Goal: Task Accomplishment & Management: Complete application form

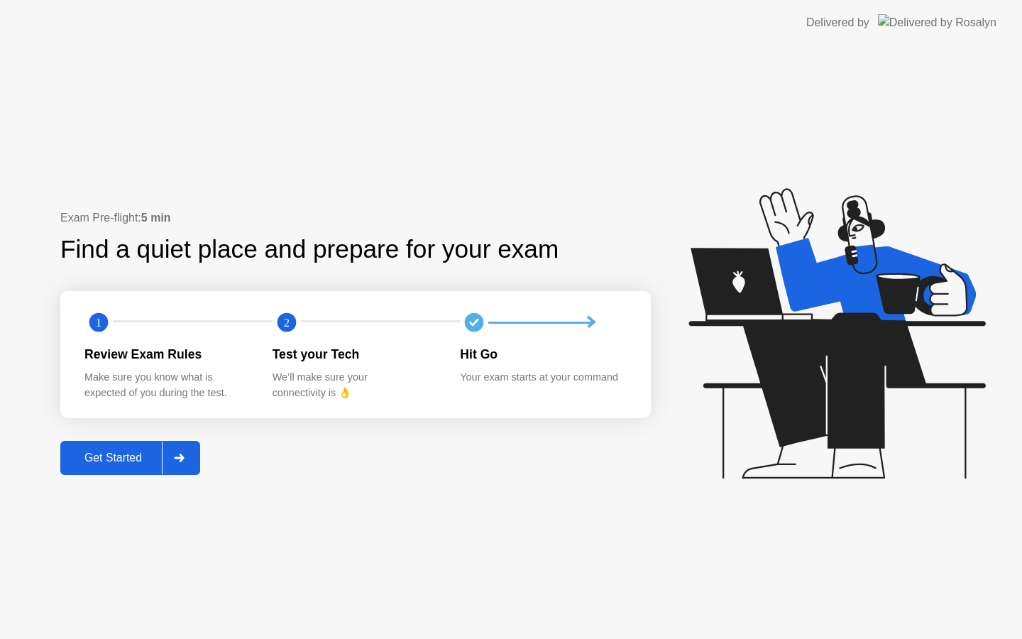
click at [101, 456] on div "Get Started" at bounding box center [113, 457] width 97 height 13
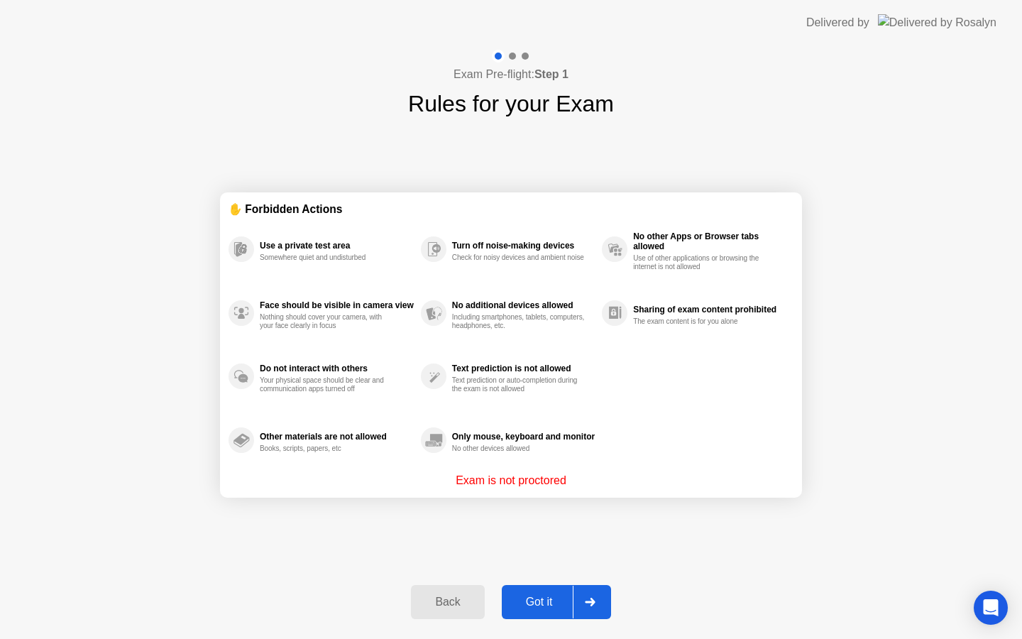
click at [553, 597] on div "Got it" at bounding box center [539, 601] width 67 height 13
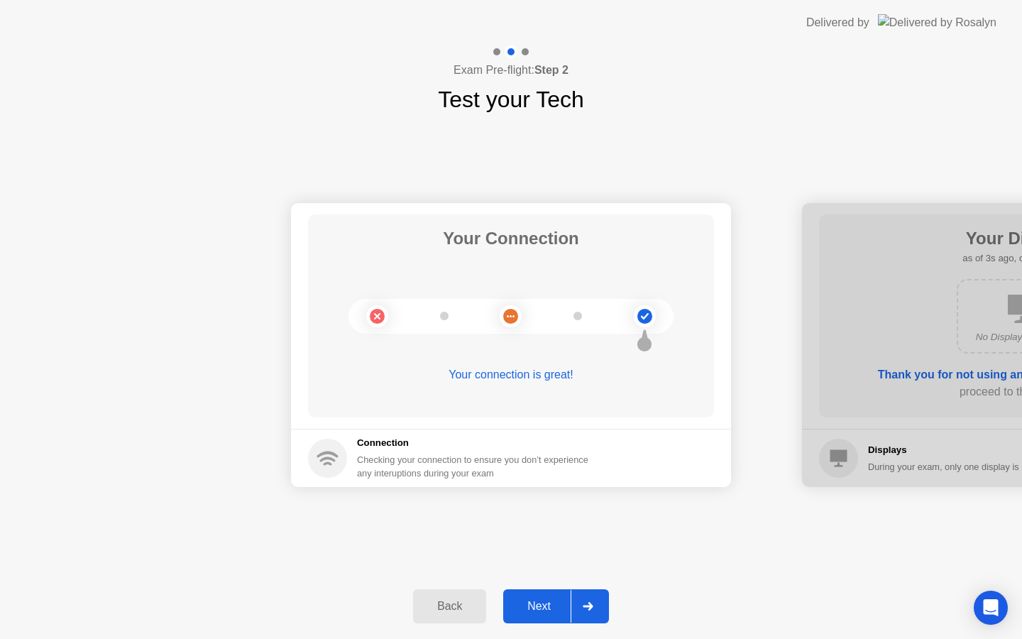
click at [551, 600] on div "Next" at bounding box center [538, 606] width 63 height 13
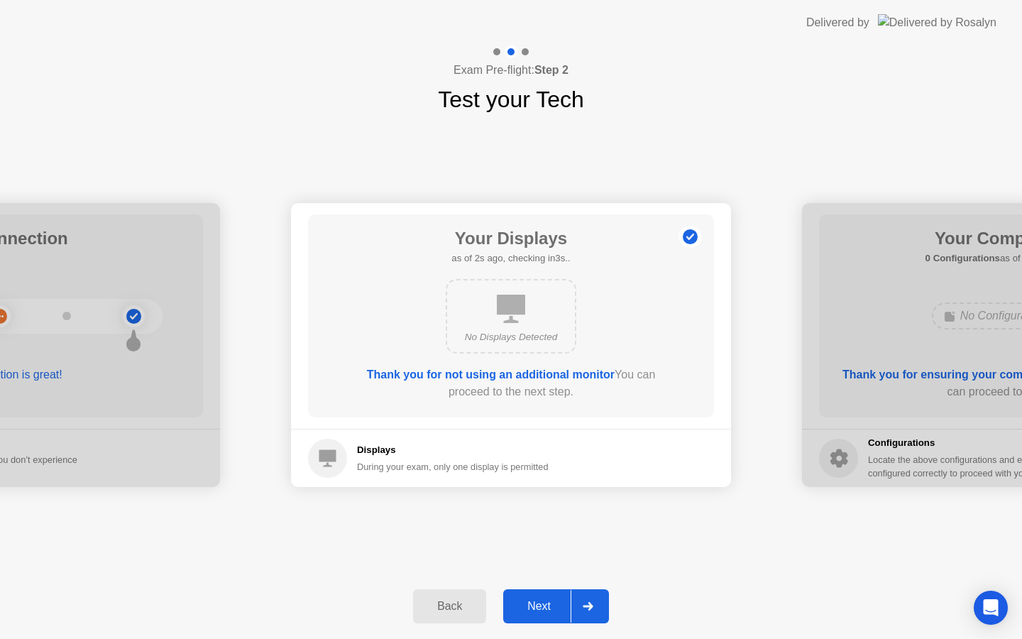
click at [551, 600] on div "Next" at bounding box center [538, 606] width 63 height 13
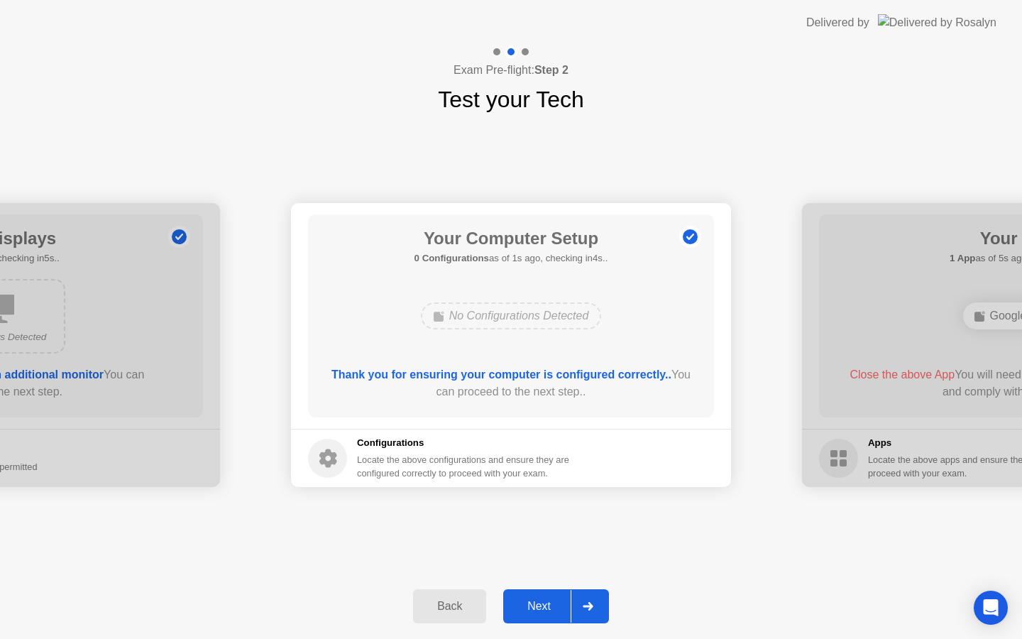
click at [551, 600] on div "Next" at bounding box center [538, 606] width 63 height 13
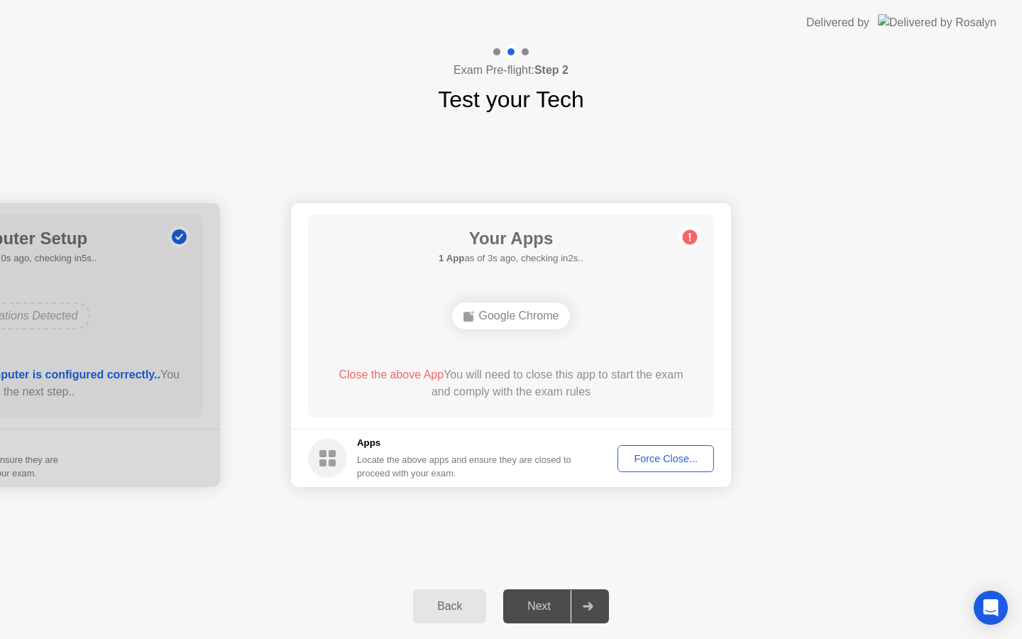
click at [663, 470] on button "Force Close..." at bounding box center [665, 458] width 96 height 27
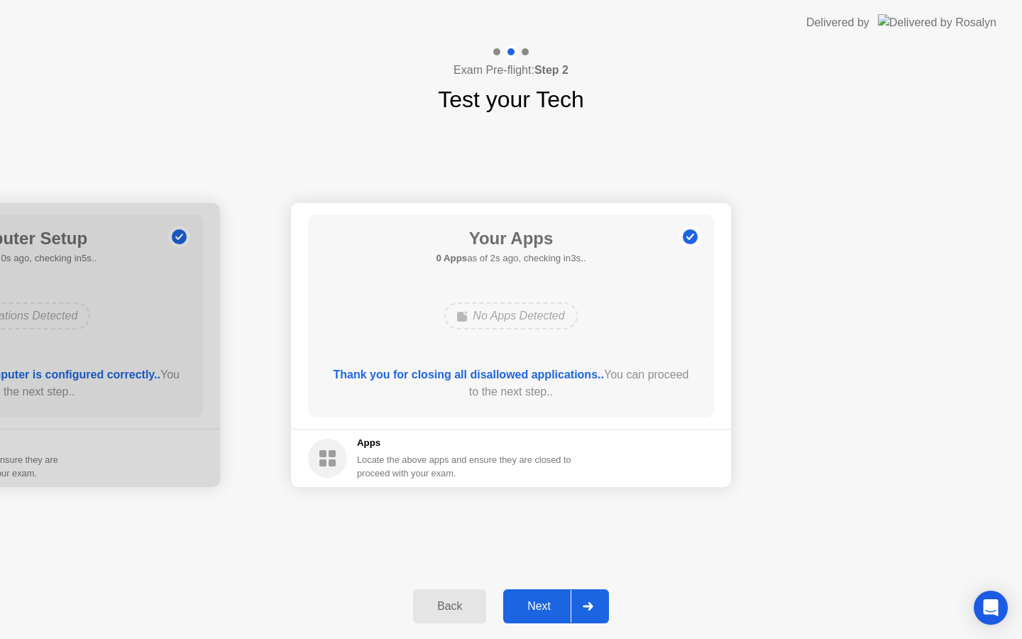
click at [551, 602] on div "Next" at bounding box center [538, 606] width 63 height 13
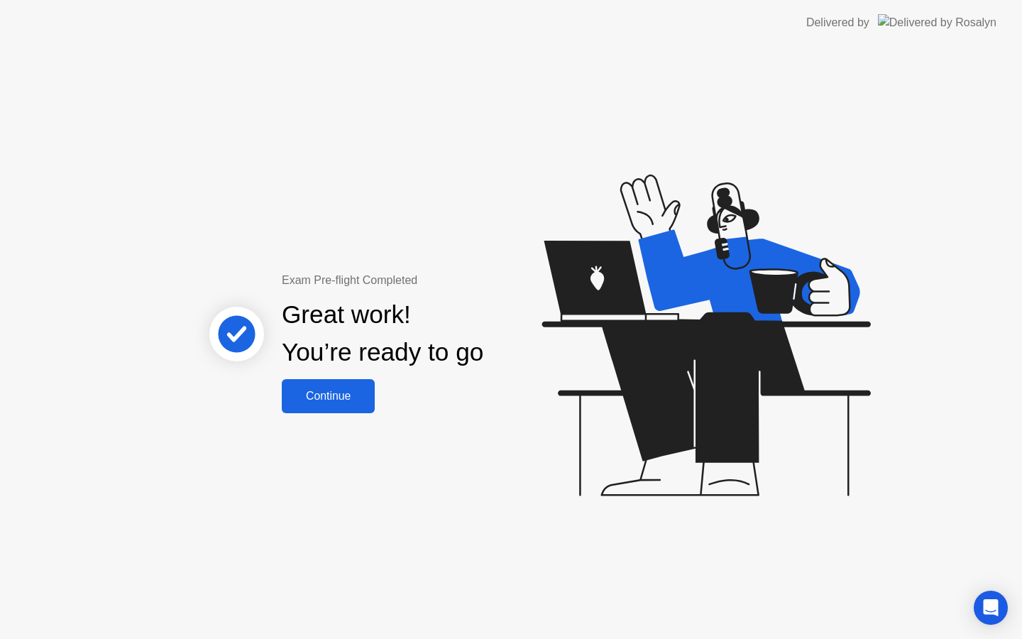
click at [353, 383] on button "Continue" at bounding box center [328, 396] width 93 height 34
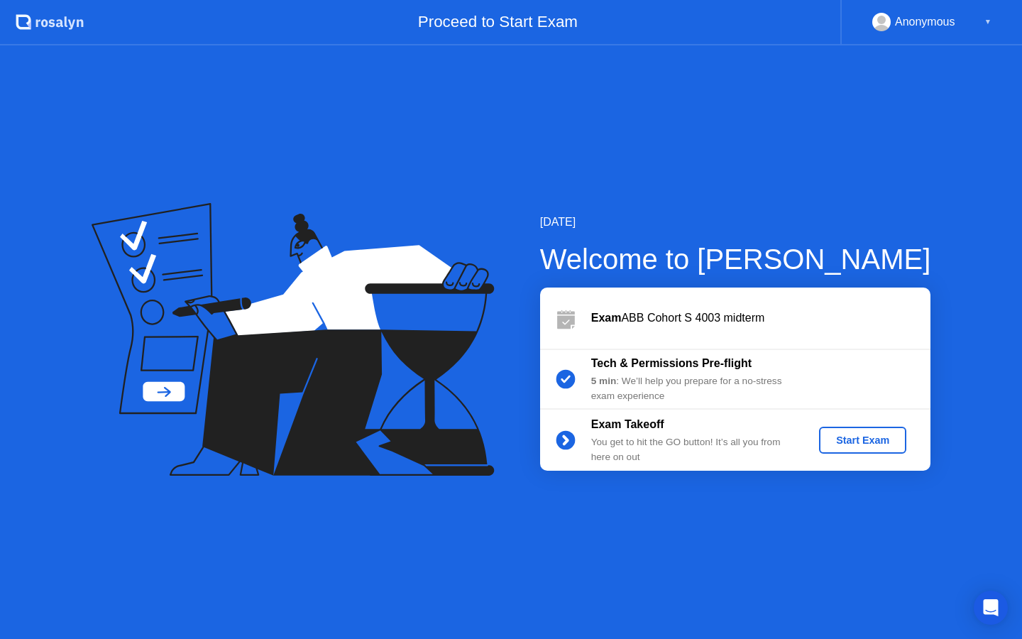
click at [854, 434] on div "Start Exam" at bounding box center [863, 439] width 76 height 11
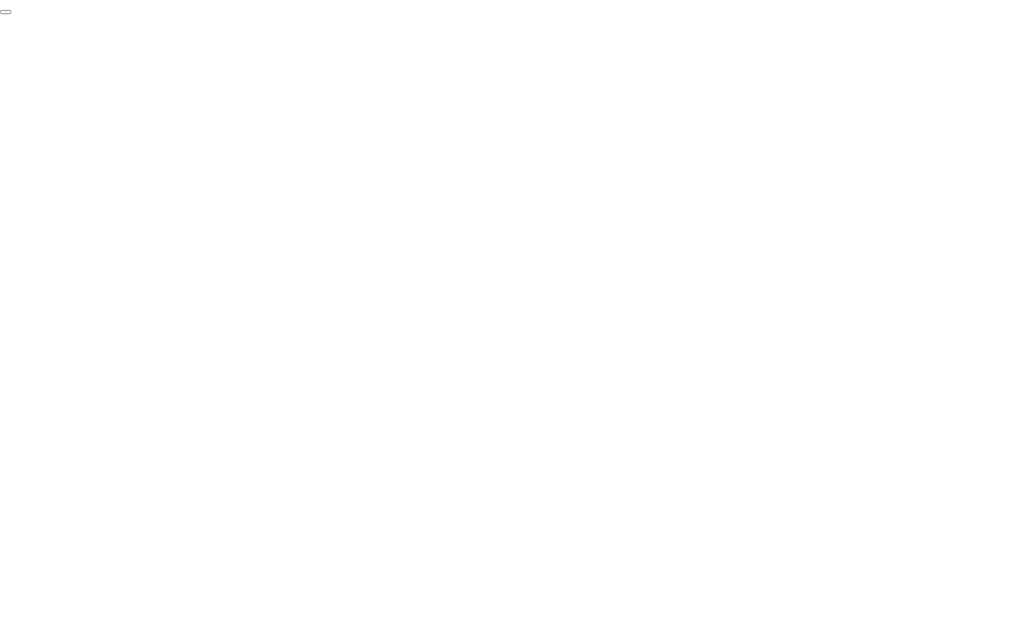
click div "End Proctoring Session"
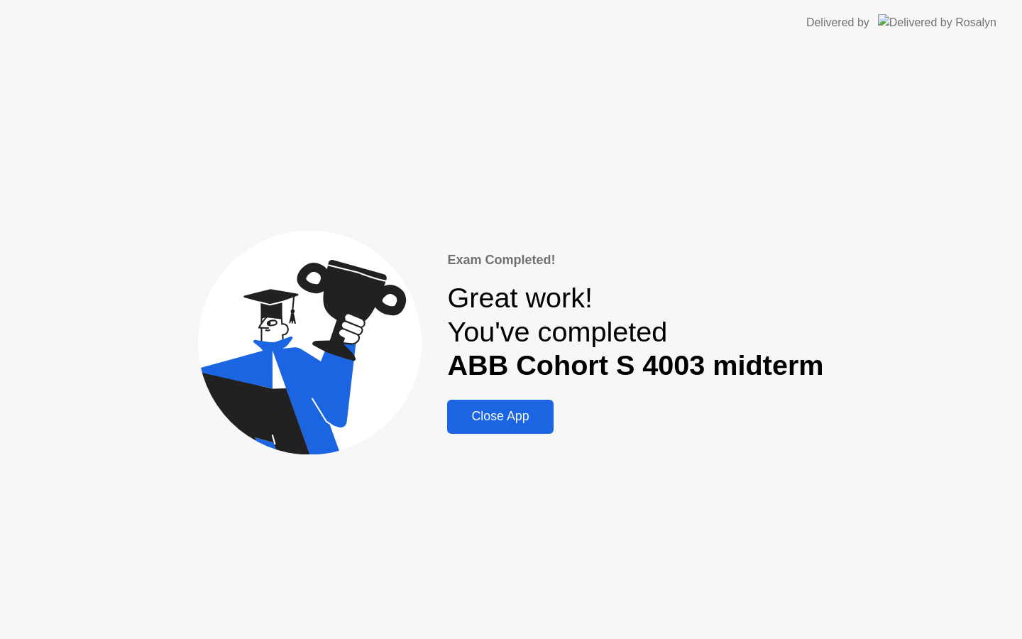
click at [553, 414] on button "Close App" at bounding box center [500, 416] width 106 height 34
